Goal: Book appointment/travel/reservation

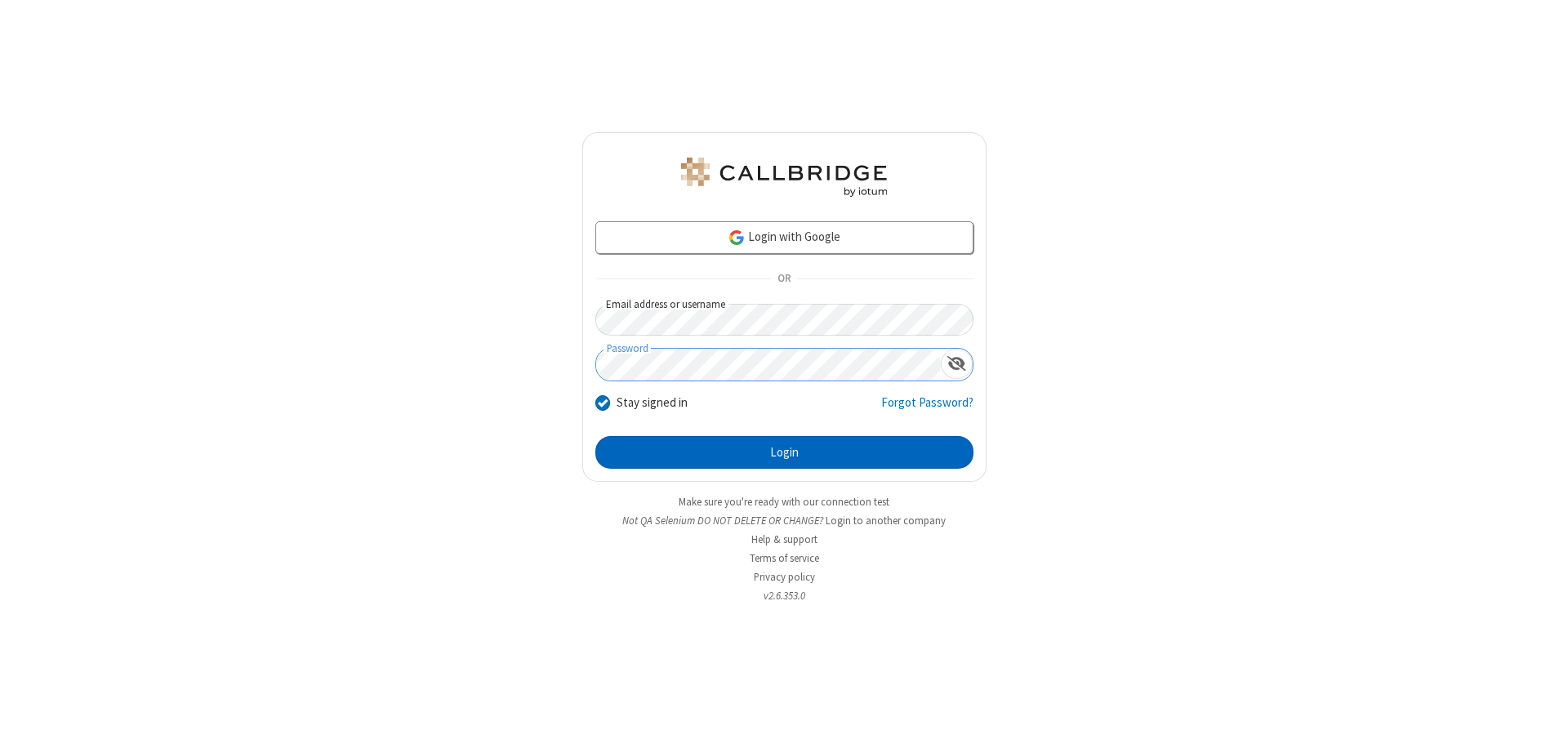
click at [784, 453] on button "Login" at bounding box center [784, 452] width 378 height 33
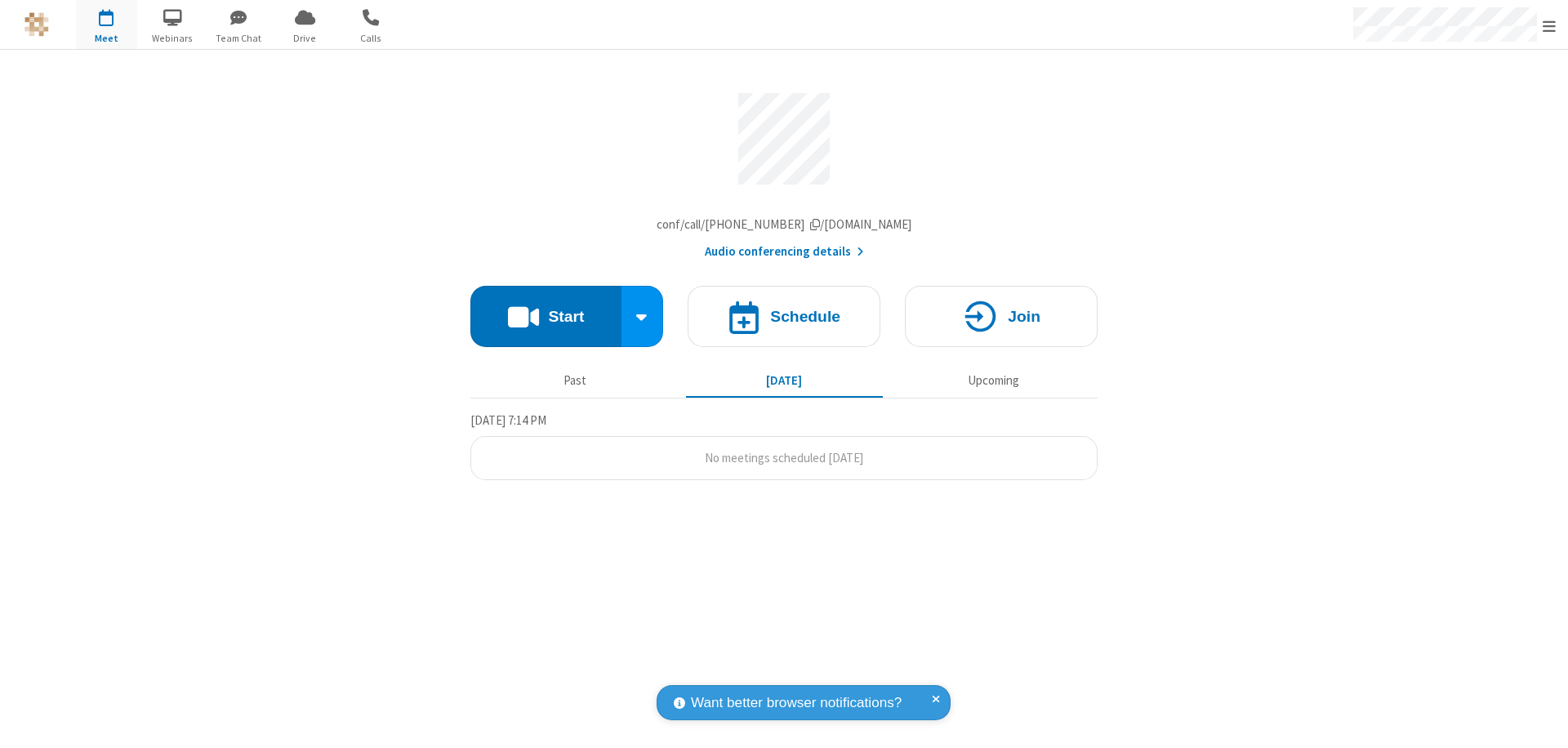
click at [1549, 26] on span "Open menu" at bounding box center [1549, 26] width 13 height 16
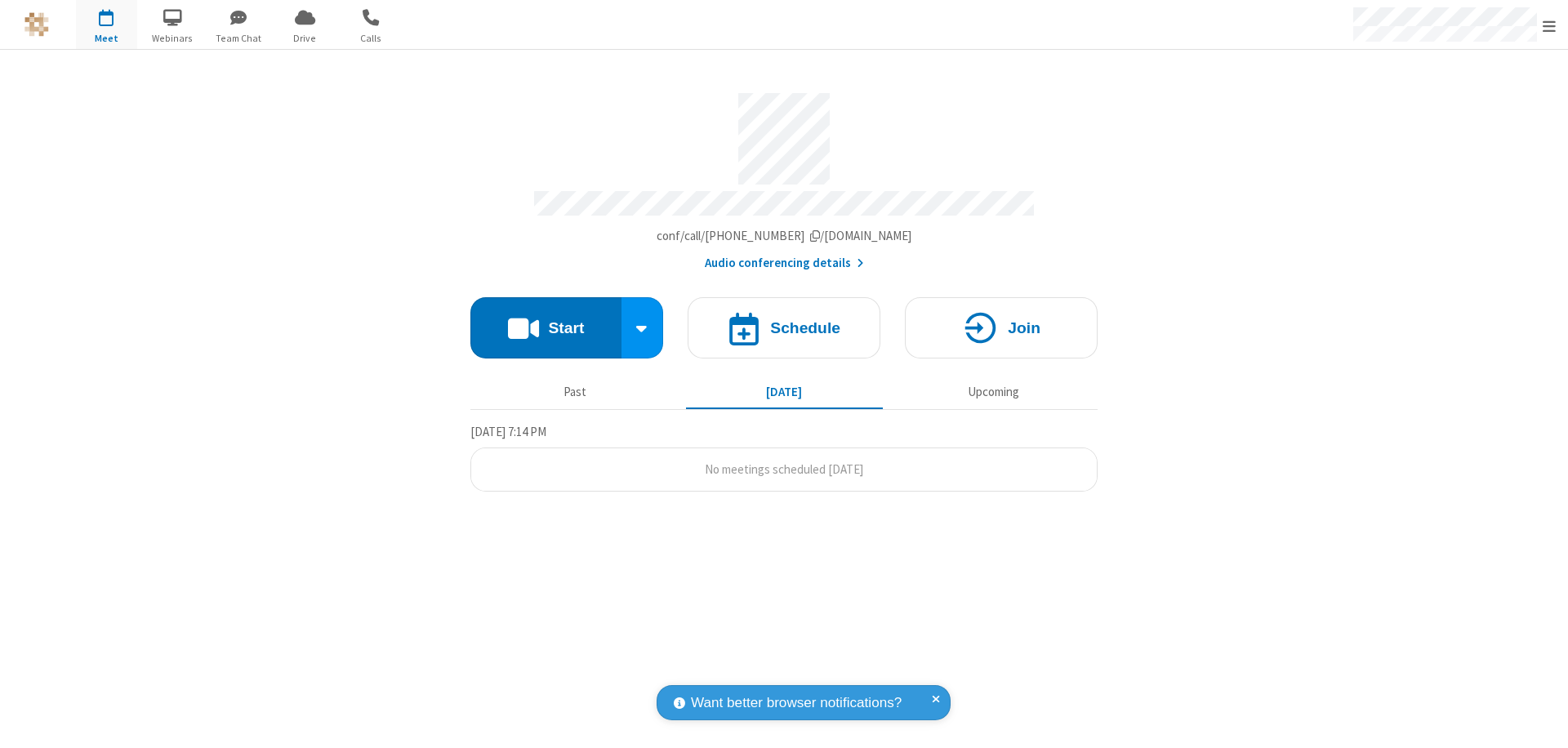
click at [106, 25] on span "button" at bounding box center [106, 17] width 61 height 27
click at [784, 320] on h4 "Schedule" at bounding box center [805, 328] width 70 height 15
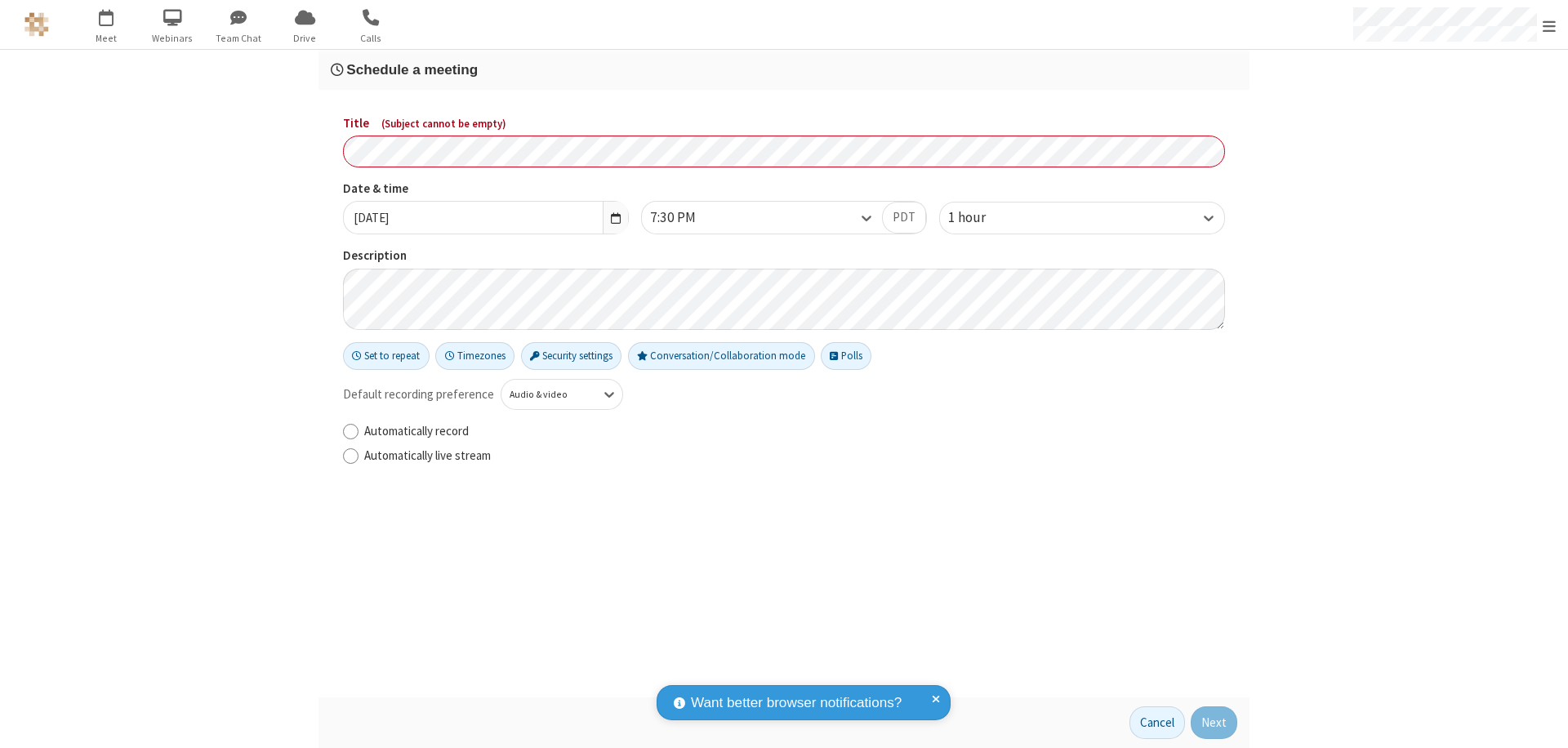
click at [784, 69] on h3 "Schedule a meeting" at bounding box center [784, 69] width 907 height 15
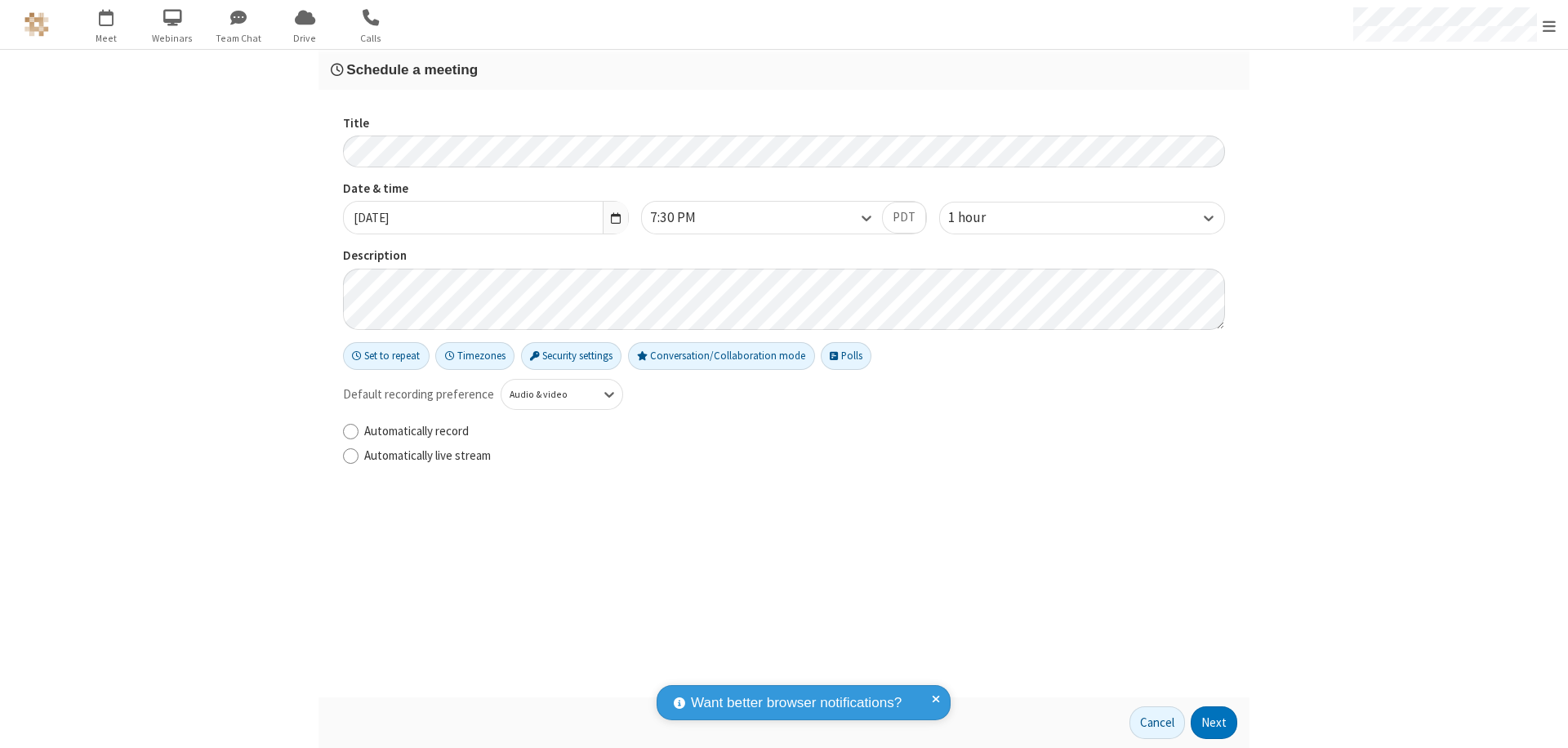
click at [1215, 723] on button "Next" at bounding box center [1214, 723] width 46 height 33
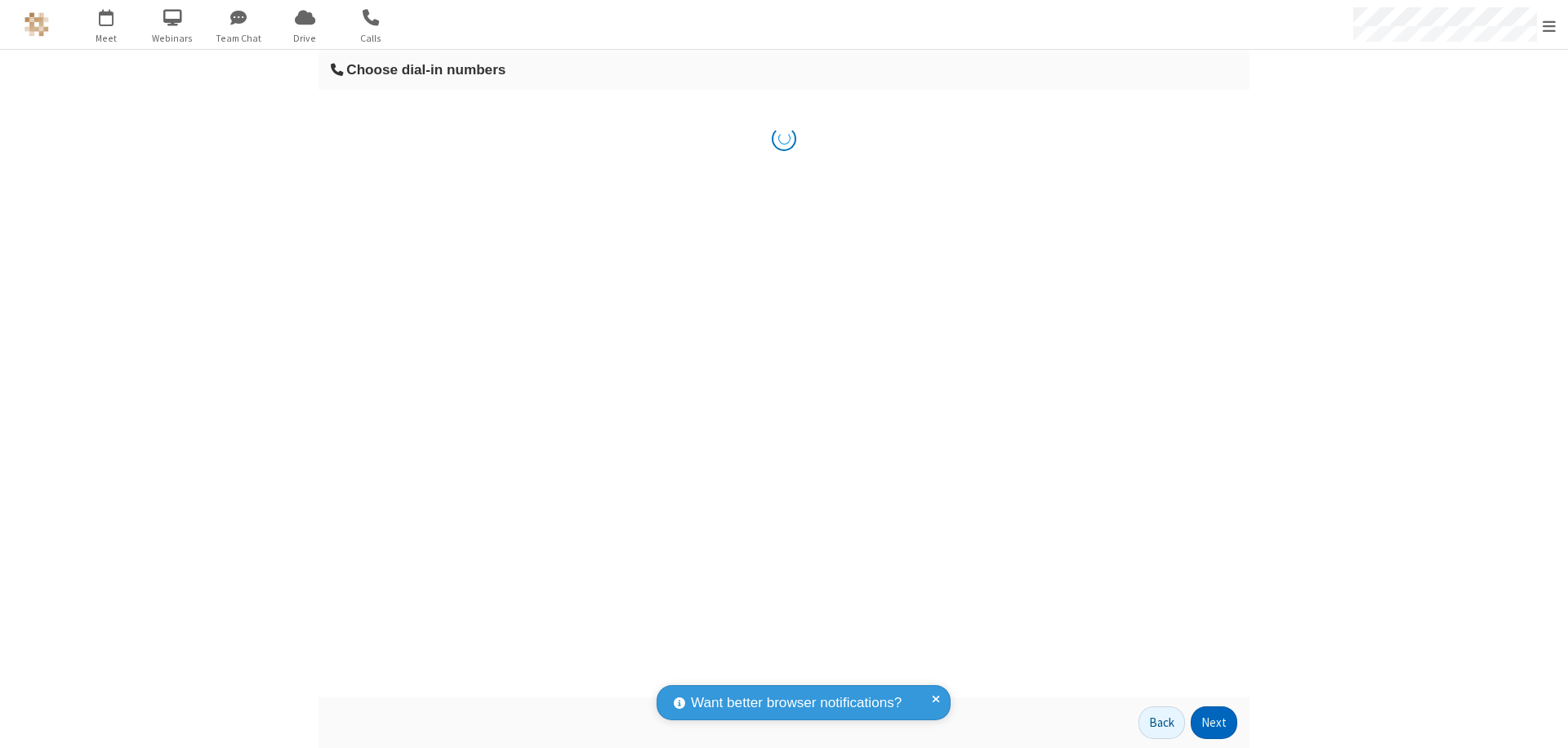
click at [1215, 723] on button "Next" at bounding box center [1214, 723] width 46 height 33
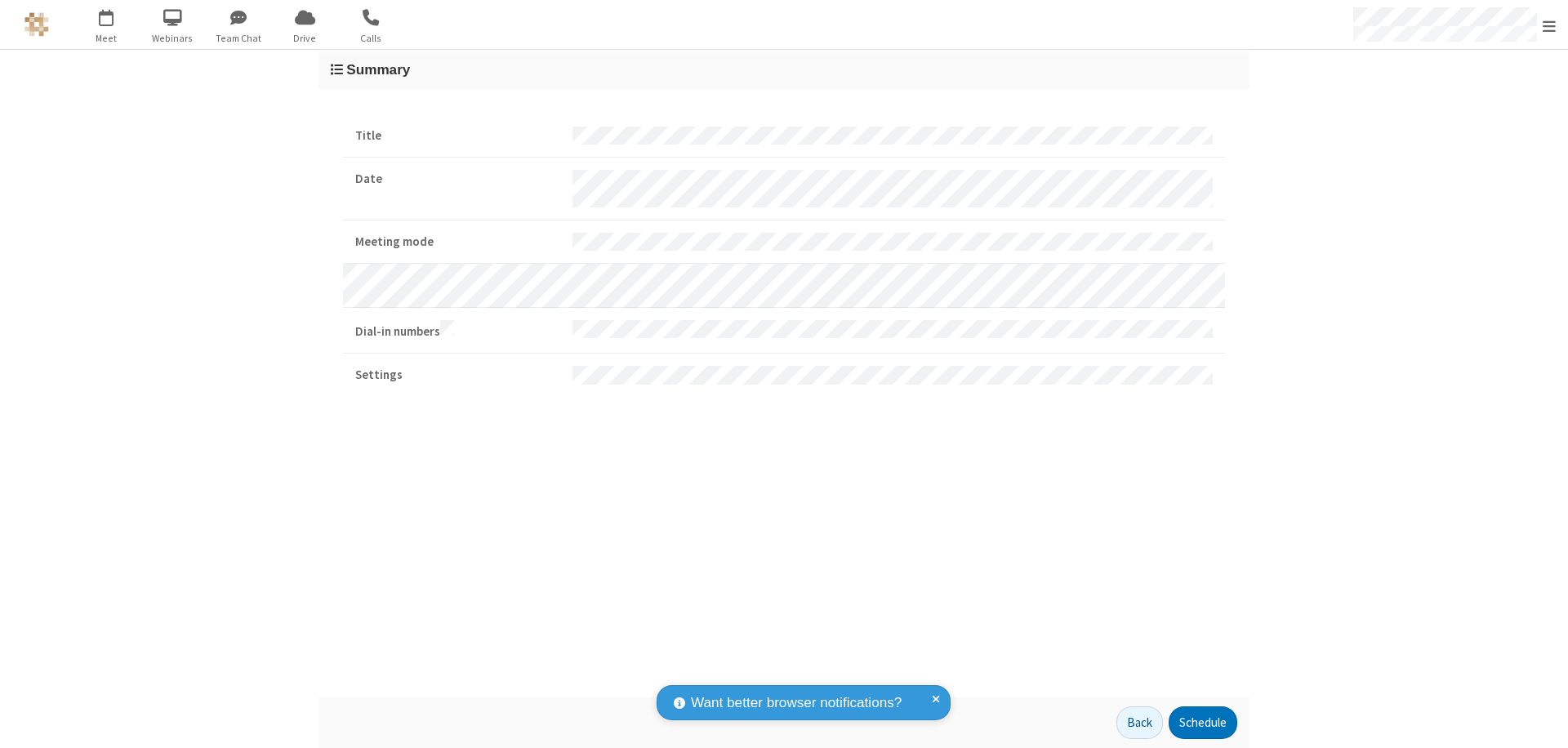
click at [1203, 723] on button "Schedule" at bounding box center [1203, 723] width 69 height 33
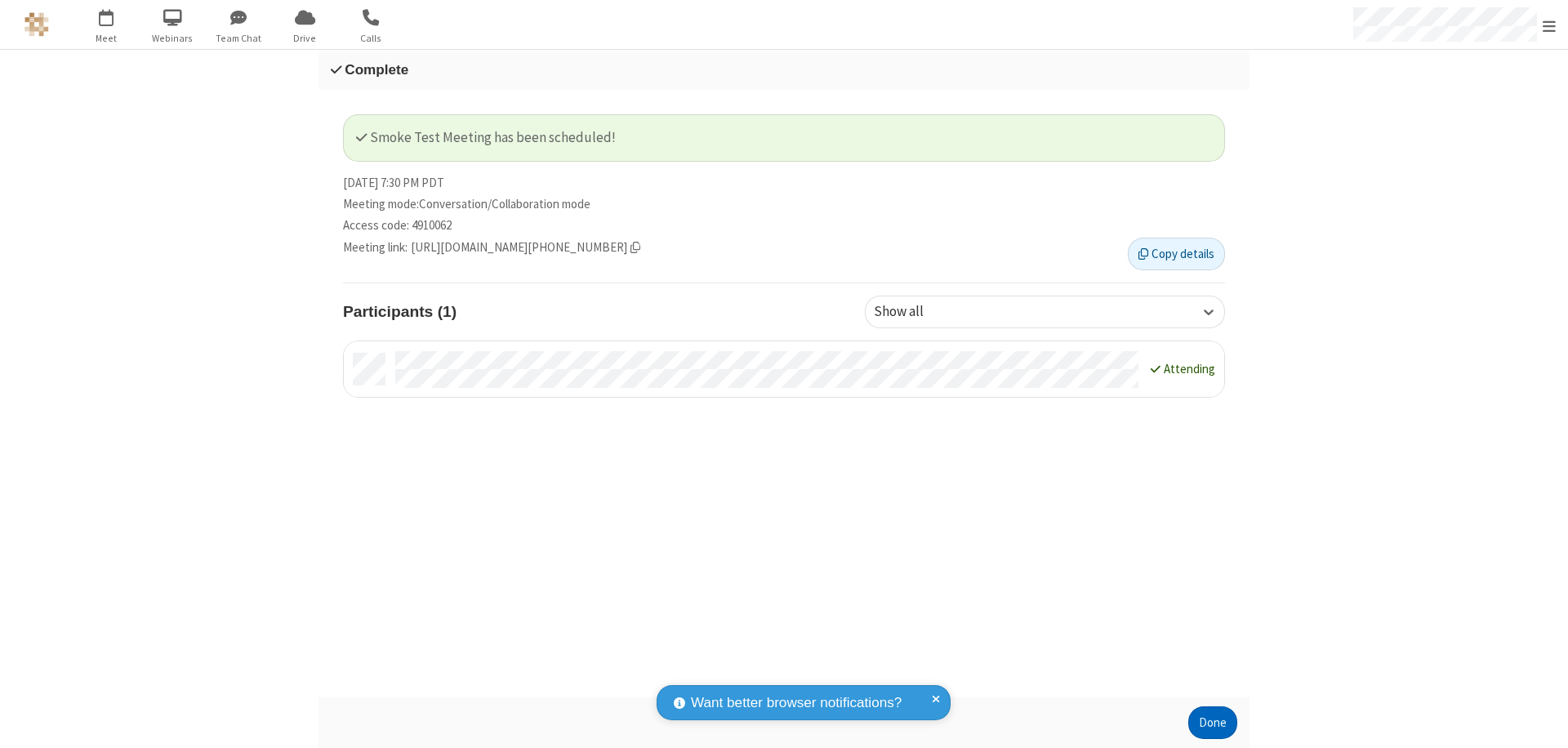
click at [1213, 723] on button "Done" at bounding box center [1213, 723] width 49 height 33
